Goal: Task Accomplishment & Management: Complete application form

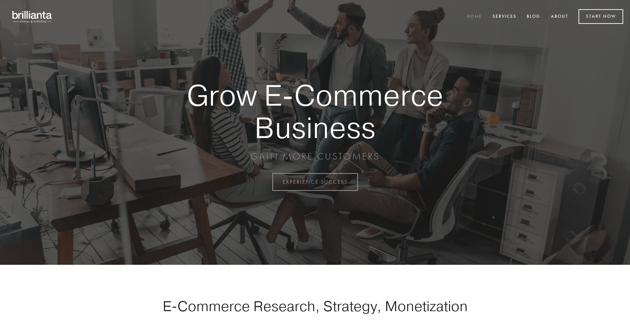
scroll to position [1786, 0]
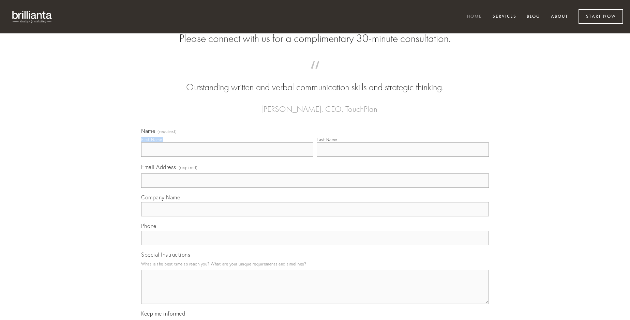
type input "[PERSON_NAME] V"
click at [402, 157] on input "Last Name" at bounding box center [403, 149] width 172 height 14
type input "[PERSON_NAME] V"
click at [315, 188] on input "Email Address (required)" at bounding box center [315, 180] width 348 height 14
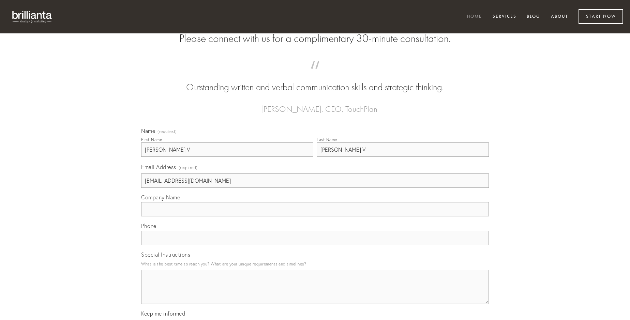
type input "[EMAIL_ADDRESS][DOMAIN_NAME]"
click at [315, 216] on input "Company Name" at bounding box center [315, 209] width 348 height 14
type input "maxime"
click at [315, 245] on input "text" at bounding box center [315, 238] width 348 height 14
click at [315, 293] on textarea "Special Instructions" at bounding box center [315, 287] width 348 height 34
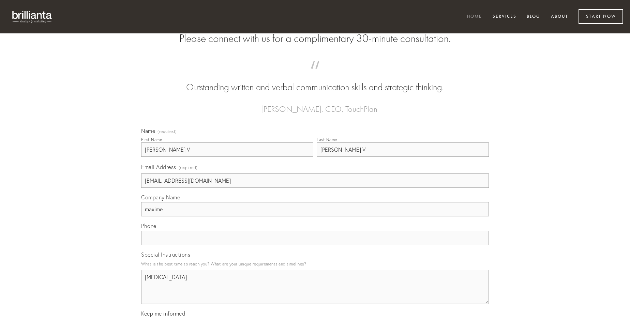
type textarea "[MEDICAL_DATA]"
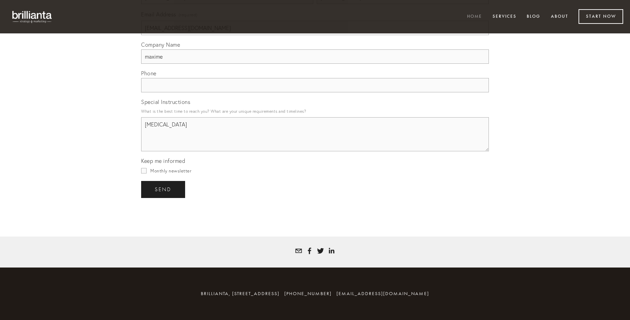
click at [164, 189] on span "send" at bounding box center [163, 189] width 17 height 6
